Goal: Task Accomplishment & Management: Use online tool/utility

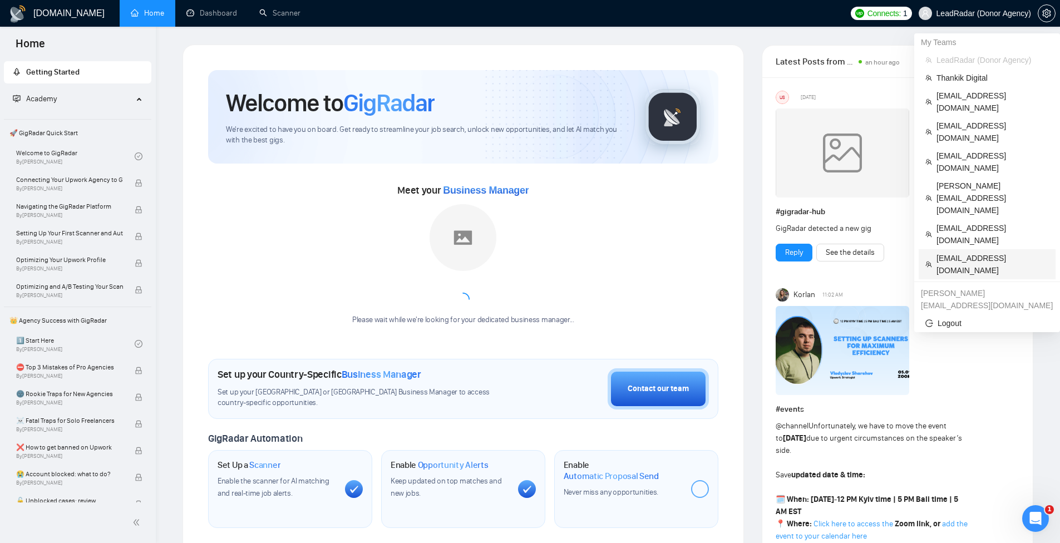
click at [974, 252] on span "[EMAIL_ADDRESS][DOMAIN_NAME]" at bounding box center [993, 264] width 112 height 24
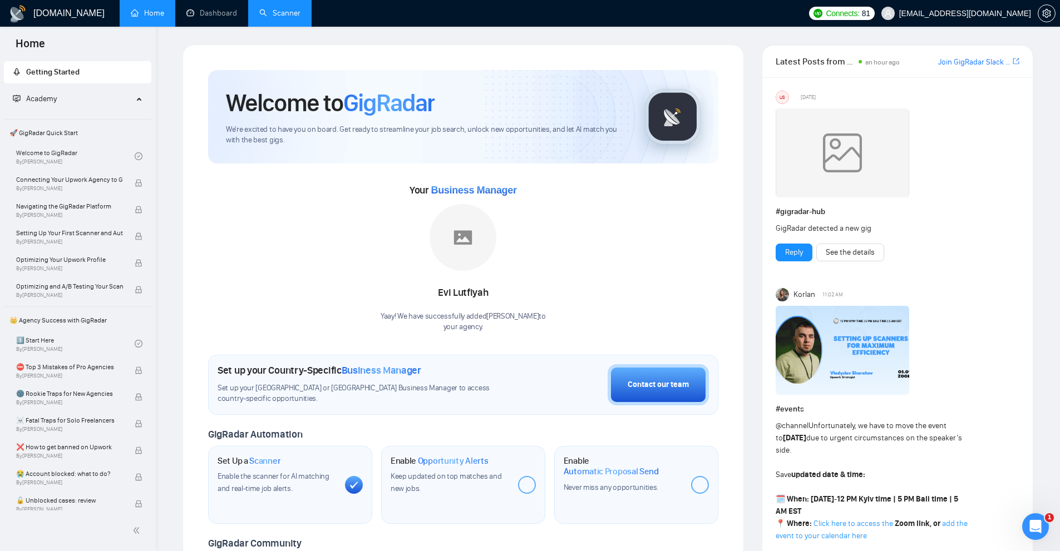
click at [264, 8] on link "Scanner" at bounding box center [279, 12] width 41 height 9
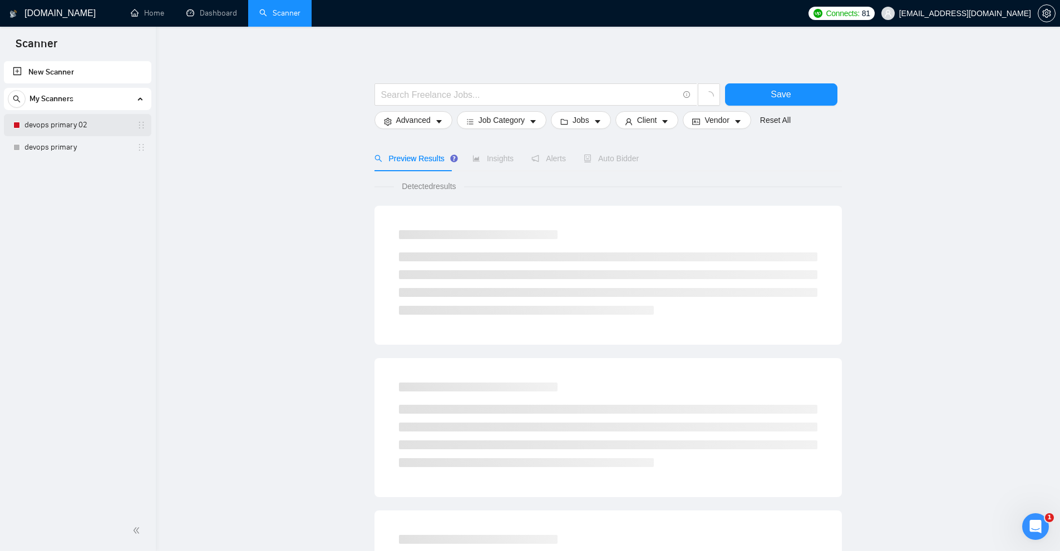
click at [55, 120] on link "devops primary 02" at bounding box center [77, 125] width 106 height 22
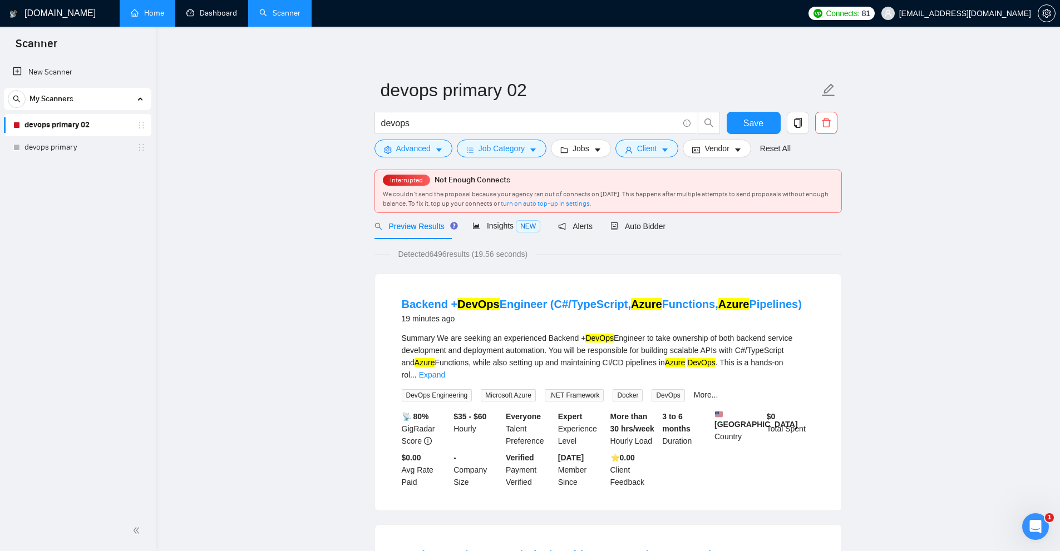
click at [148, 8] on link "Home" at bounding box center [147, 12] width 33 height 9
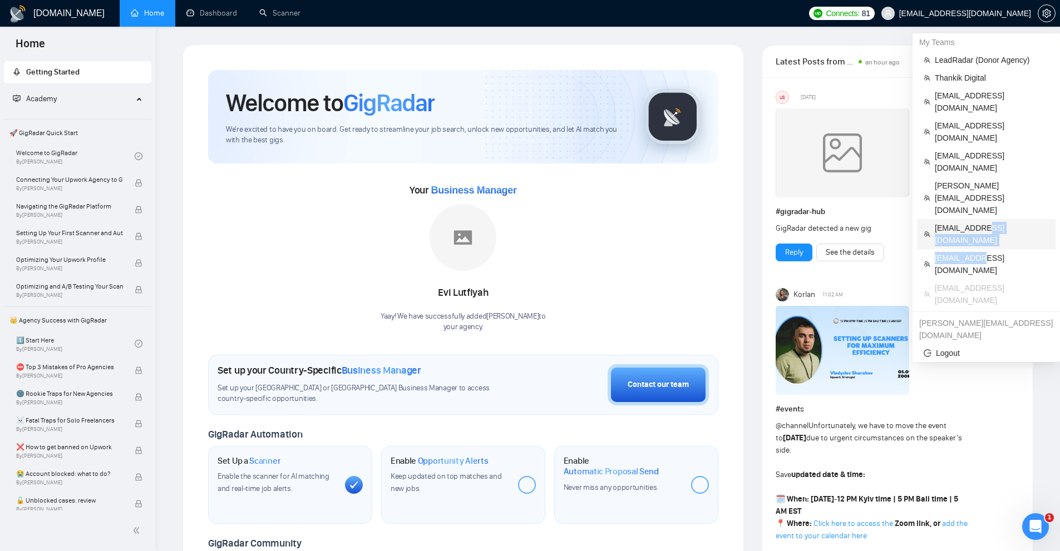
drag, startPoint x: 977, startPoint y: 183, endPoint x: 980, endPoint y: 174, distance: 9.5
click at [980, 174] on ul "LeadRadar (Donor Agency) Thankik Digital vitor.vecina@apollosolutions.dev hirep…" at bounding box center [986, 180] width 139 height 258
click at [983, 222] on span "hello@reversebits.tech" at bounding box center [992, 234] width 114 height 24
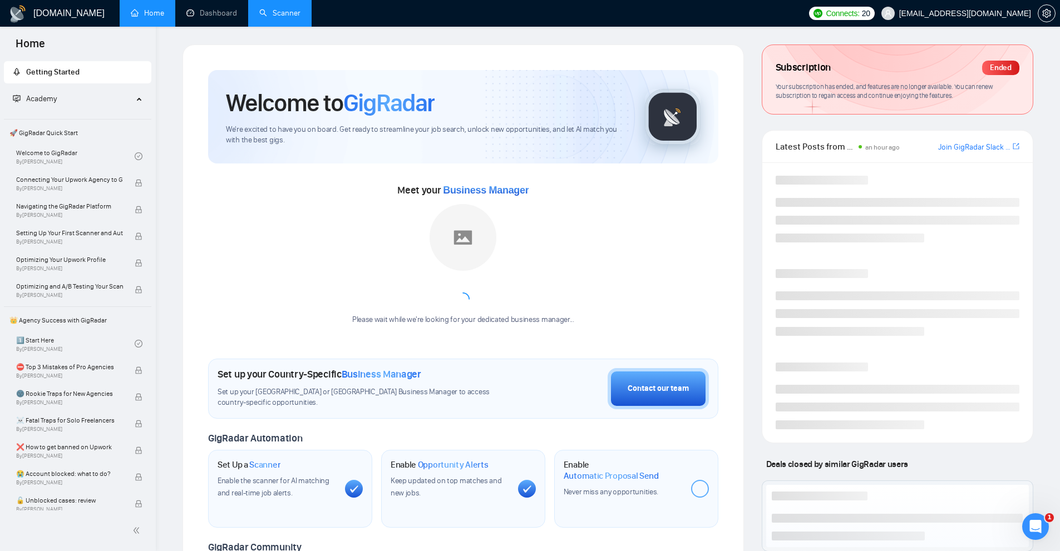
click at [282, 11] on link "Scanner" at bounding box center [279, 12] width 41 height 9
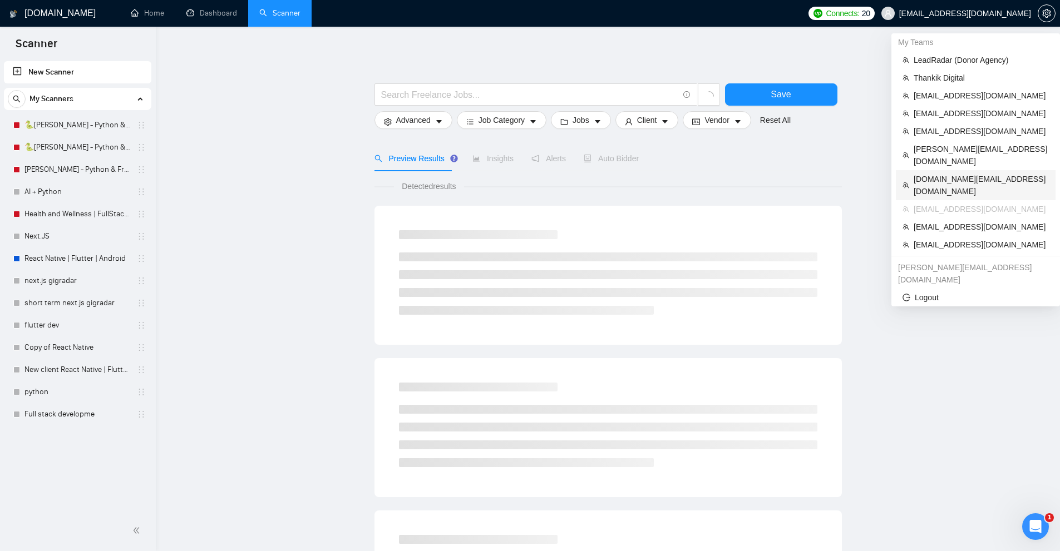
click at [949, 173] on span "[DOMAIN_NAME][EMAIL_ADDRESS][DOMAIN_NAME]" at bounding box center [981, 185] width 135 height 24
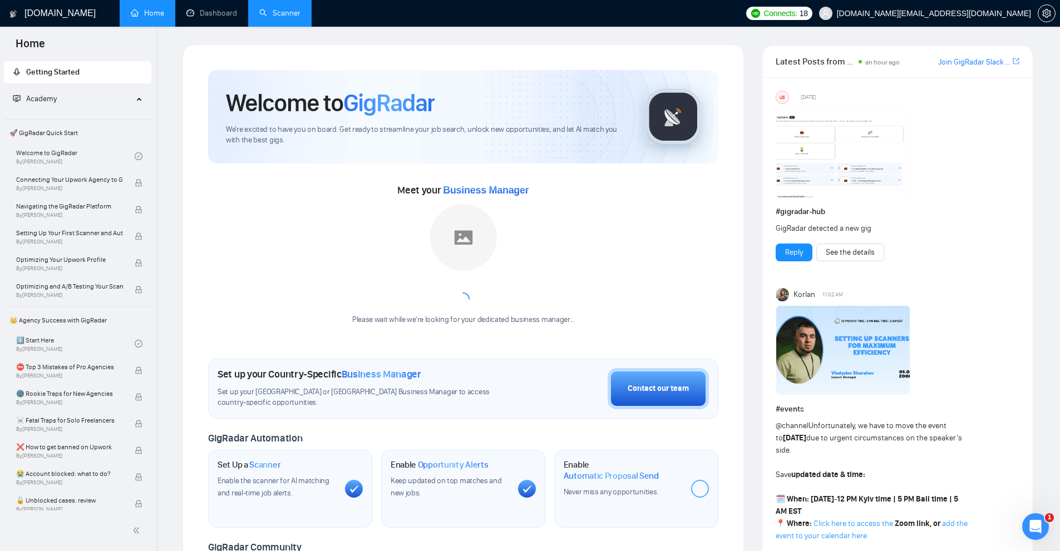
click at [264, 13] on link "Scanner" at bounding box center [279, 12] width 41 height 9
